Goal: Task Accomplishment & Management: Use online tool/utility

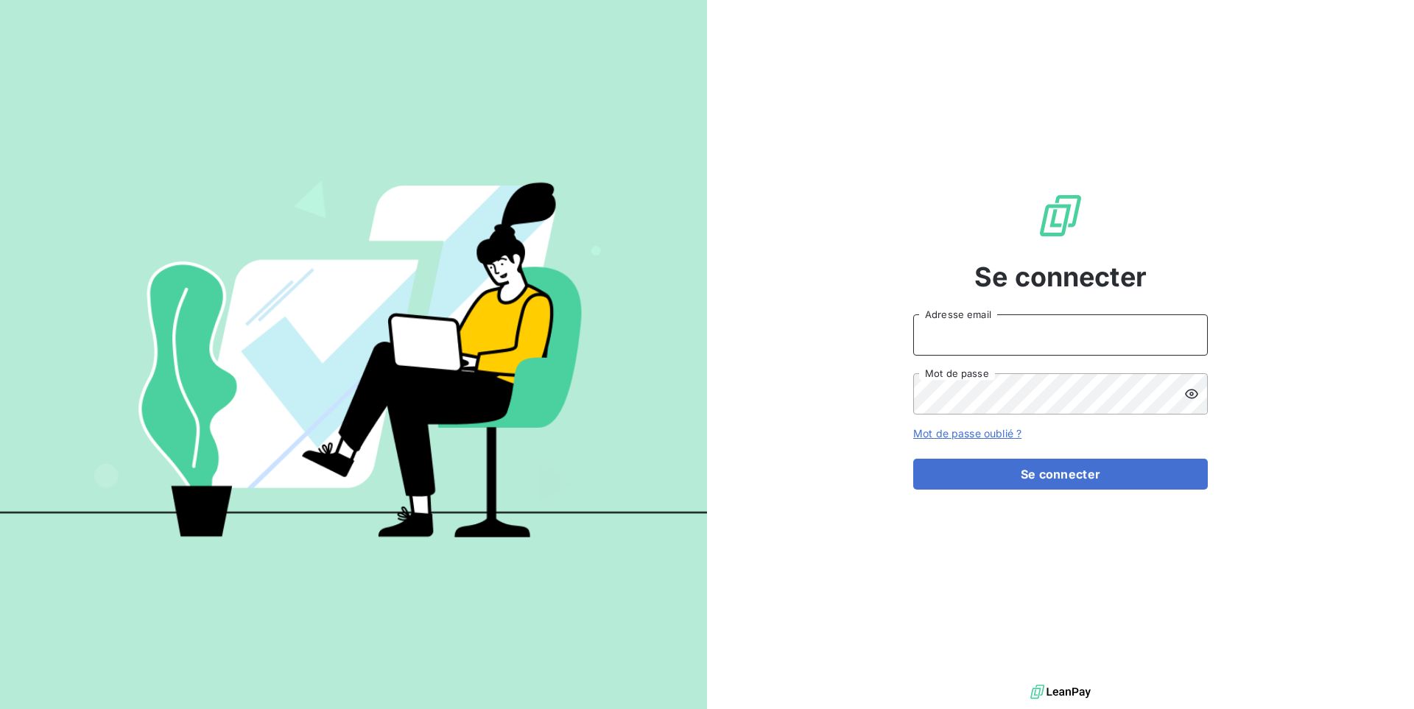
click at [987, 326] on input "Adresse email" at bounding box center [1060, 334] width 294 height 41
paste input "kiloutou"
type input "admin@kiloutou"
click at [913, 459] on button "Se connecter" at bounding box center [1060, 474] width 294 height 31
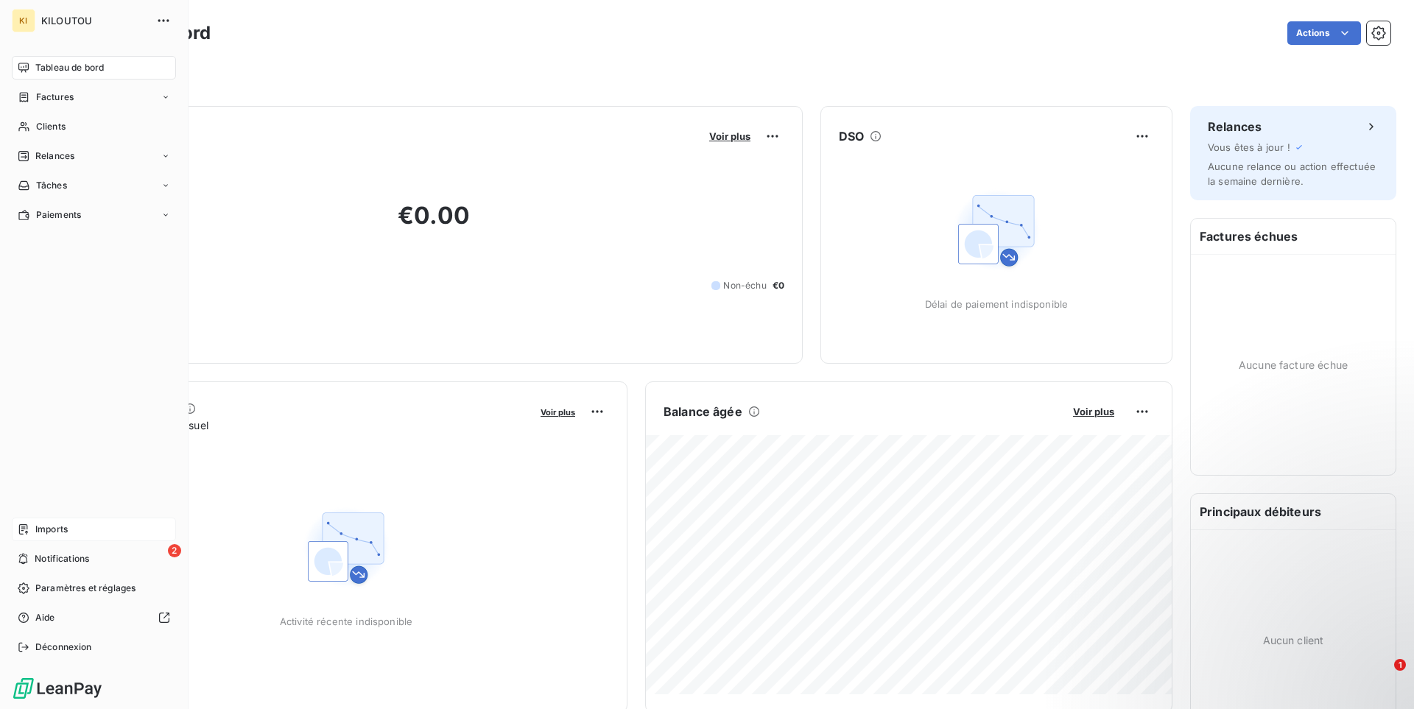
click at [55, 523] on span "Imports" at bounding box center [51, 529] width 32 height 13
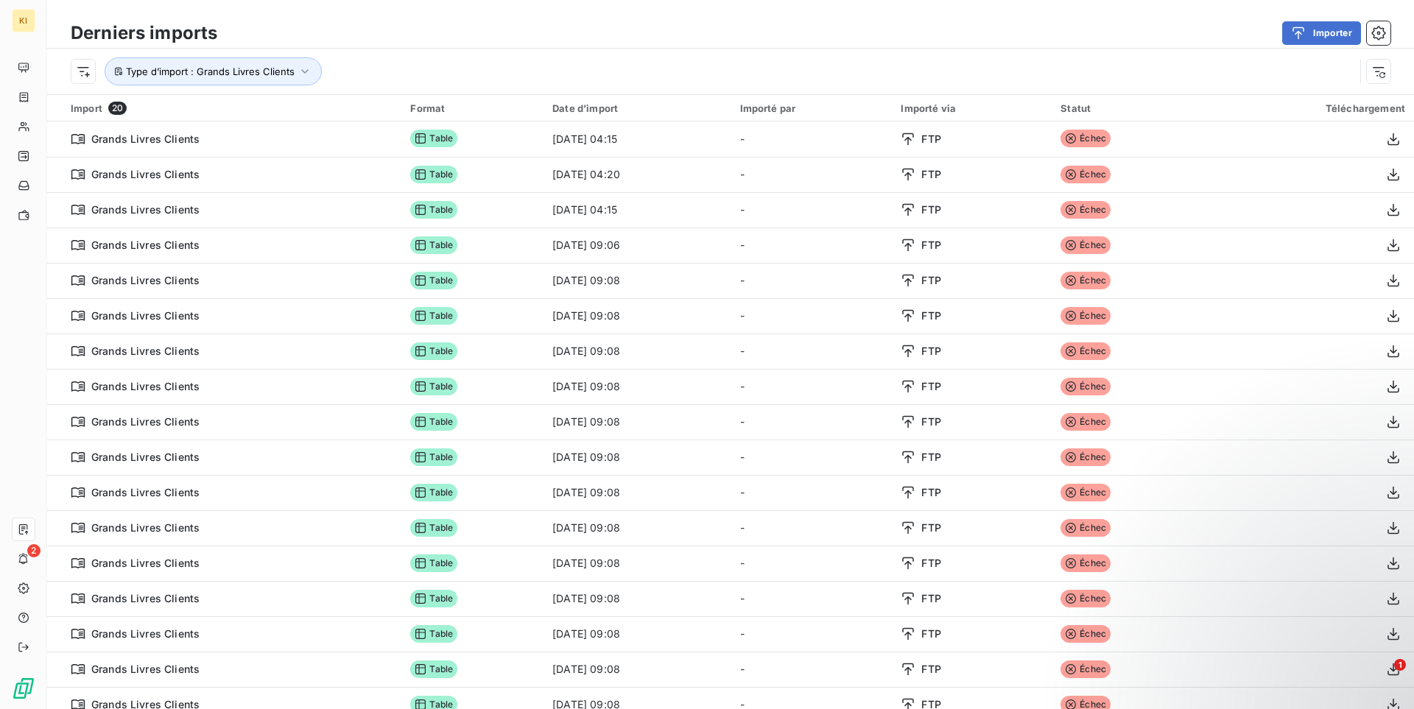
click at [492, 74] on div "Type d’import : Grands Livres Clients" at bounding box center [712, 71] width 1283 height 28
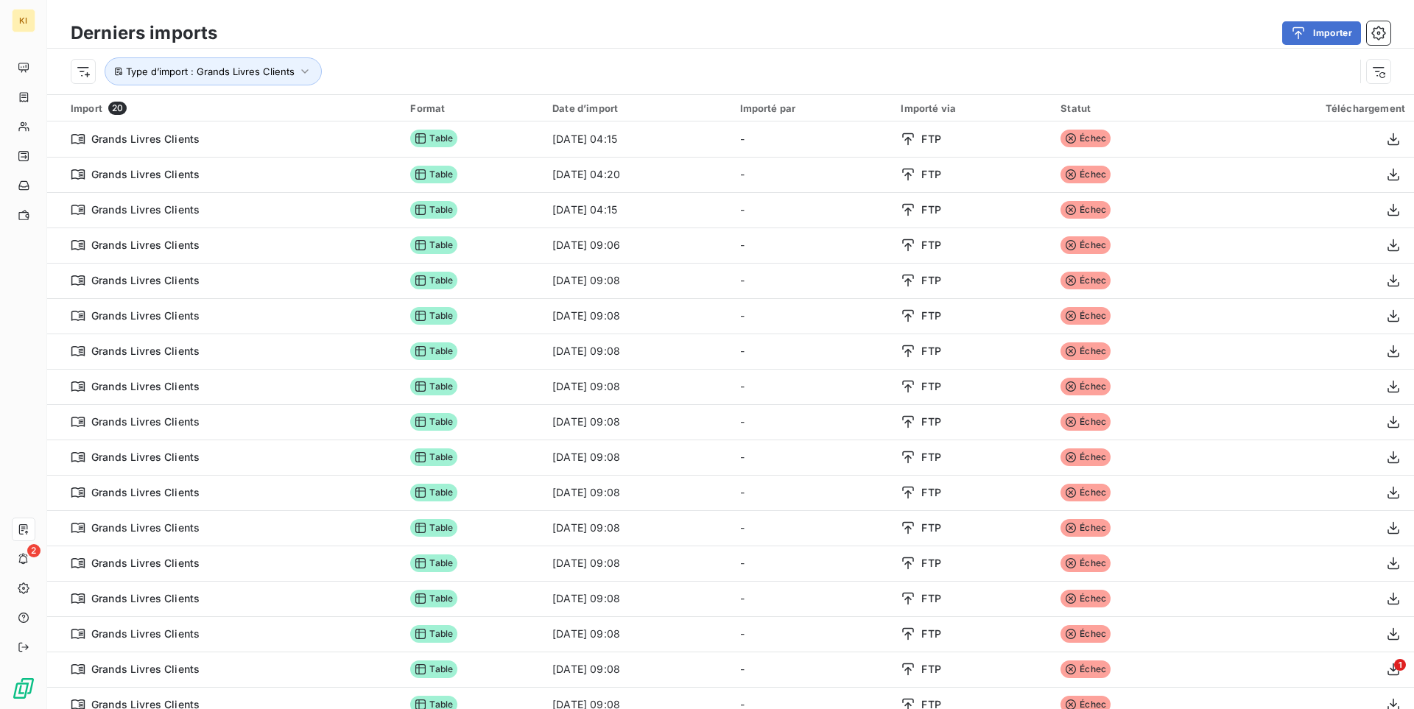
click at [1209, 72] on div "Type d’import : Grands Livres Clients" at bounding box center [712, 71] width 1283 height 28
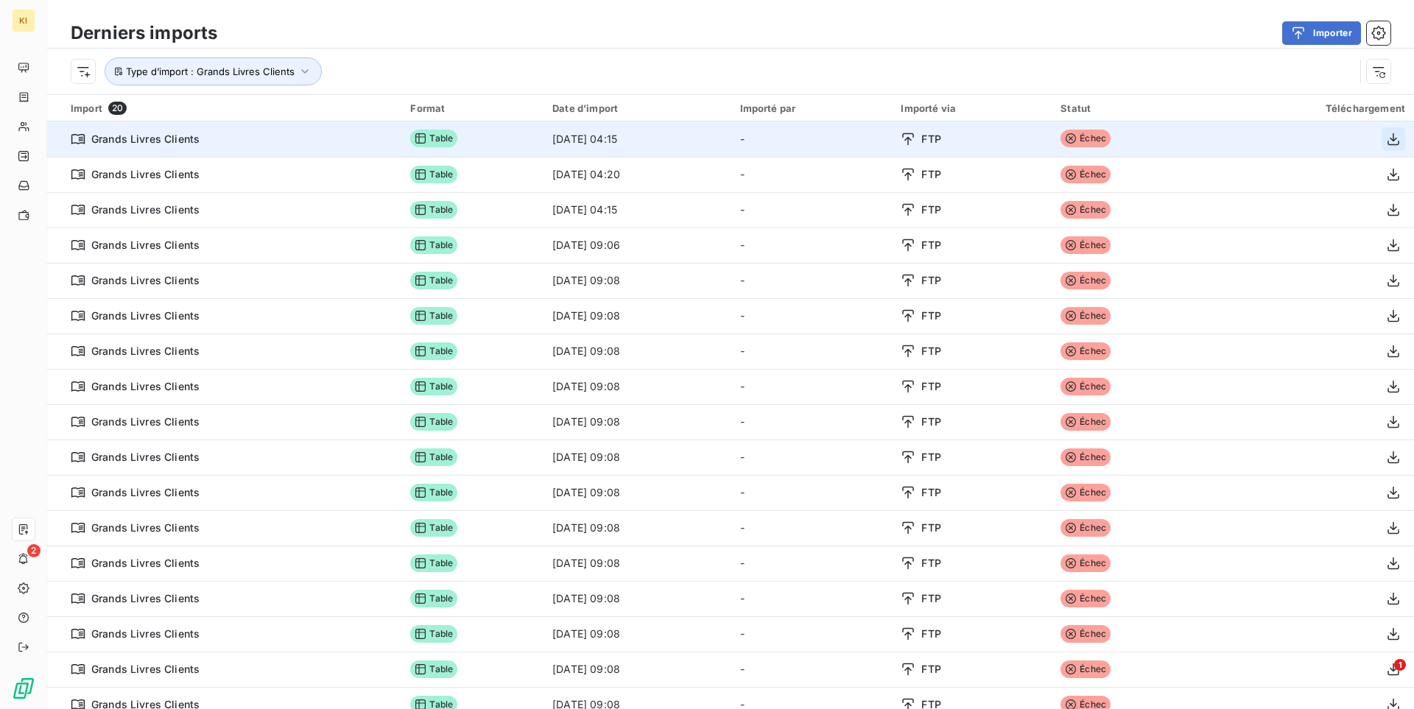
click at [1391, 143] on icon "button" at bounding box center [1393, 139] width 15 height 15
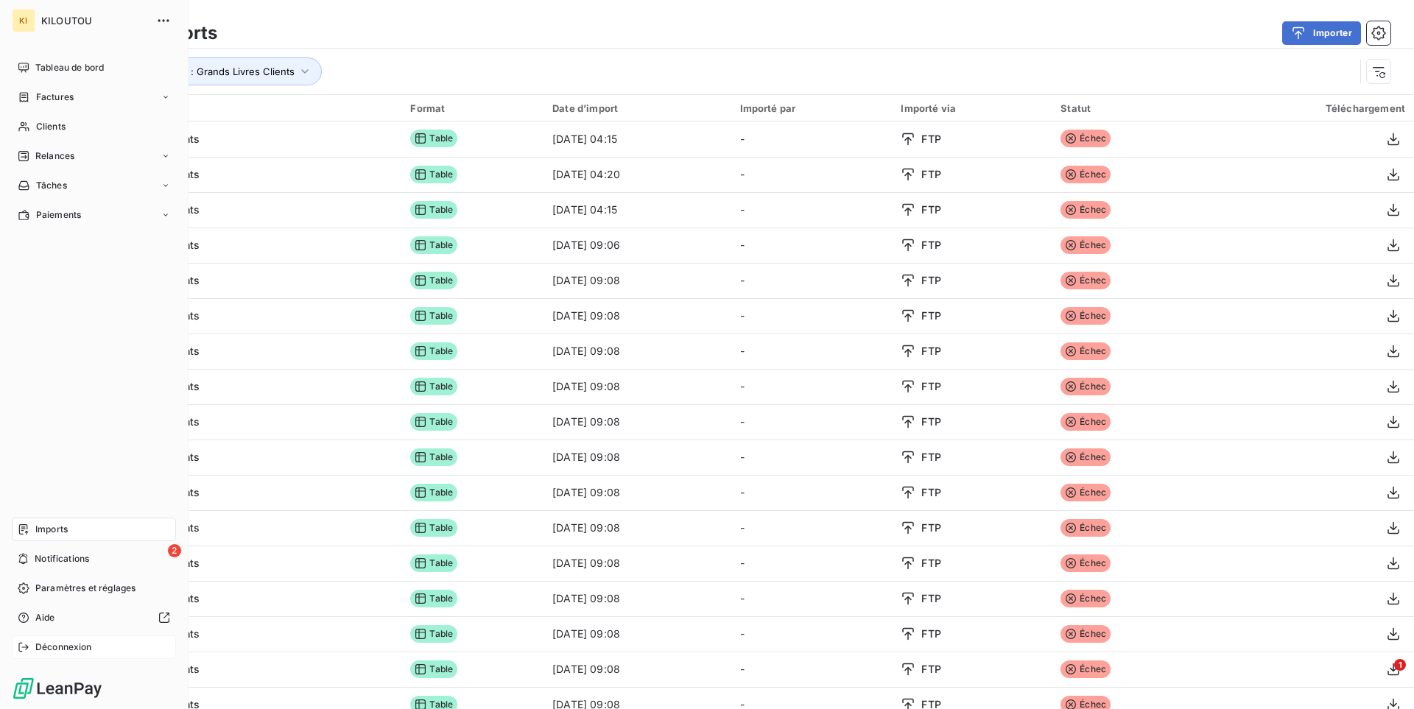
click at [59, 649] on span "Déconnexion" at bounding box center [63, 647] width 57 height 13
